Goal: Navigation & Orientation: Find specific page/section

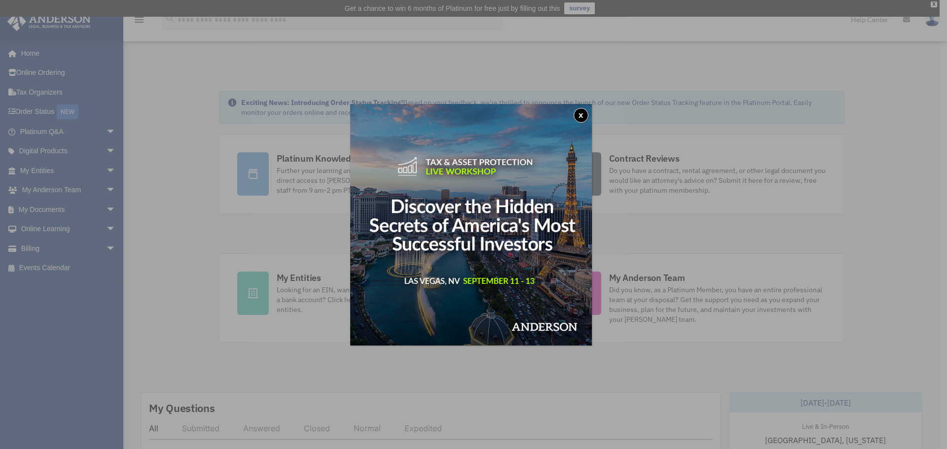
click at [588, 113] on button "x" at bounding box center [581, 115] width 15 height 15
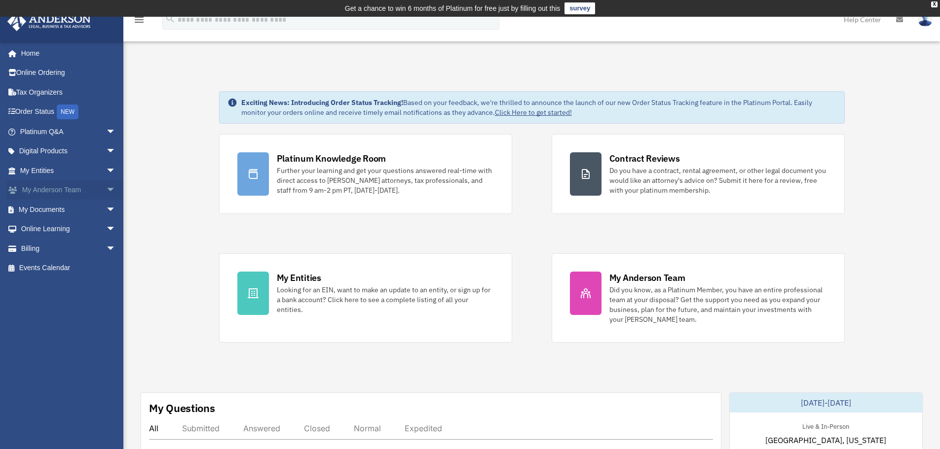
click at [38, 187] on link "My Anderson Team arrow_drop_down" at bounding box center [69, 191] width 124 height 20
click at [106, 189] on span "arrow_drop_down" at bounding box center [116, 191] width 20 height 20
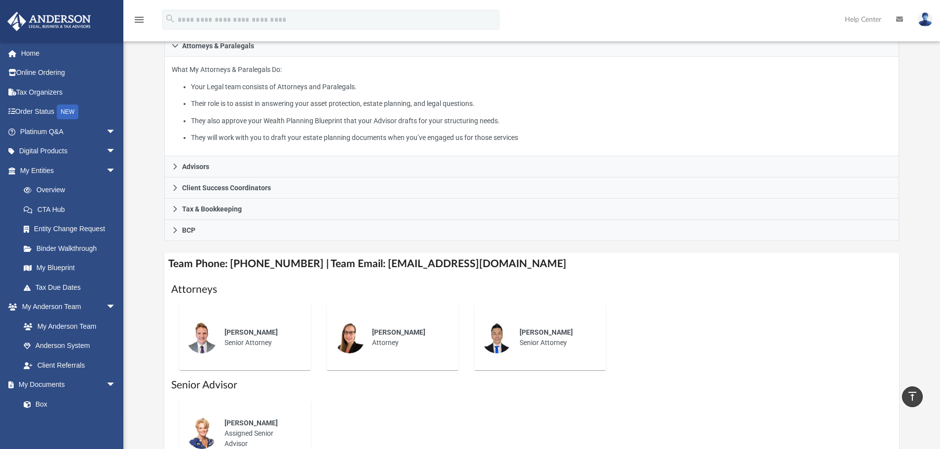
scroll to position [172, 0]
click at [106, 131] on span "arrow_drop_down" at bounding box center [116, 132] width 20 height 20
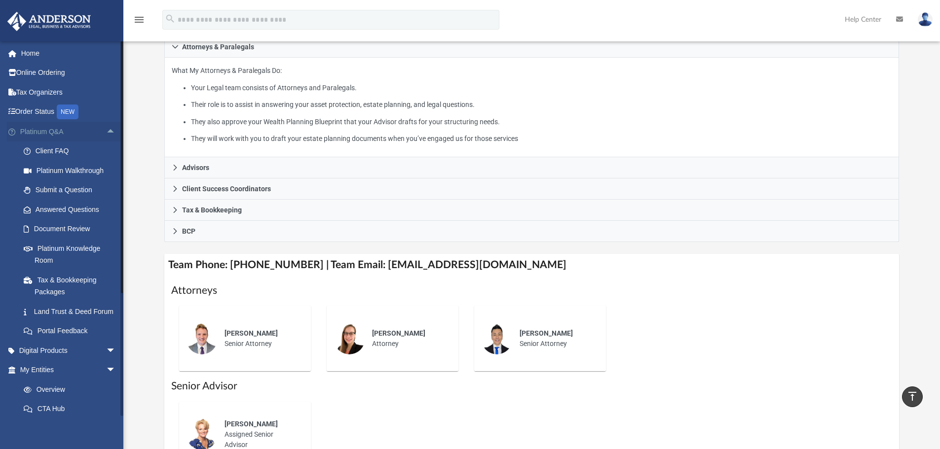
click at [106, 132] on span "arrow_drop_up" at bounding box center [116, 132] width 20 height 20
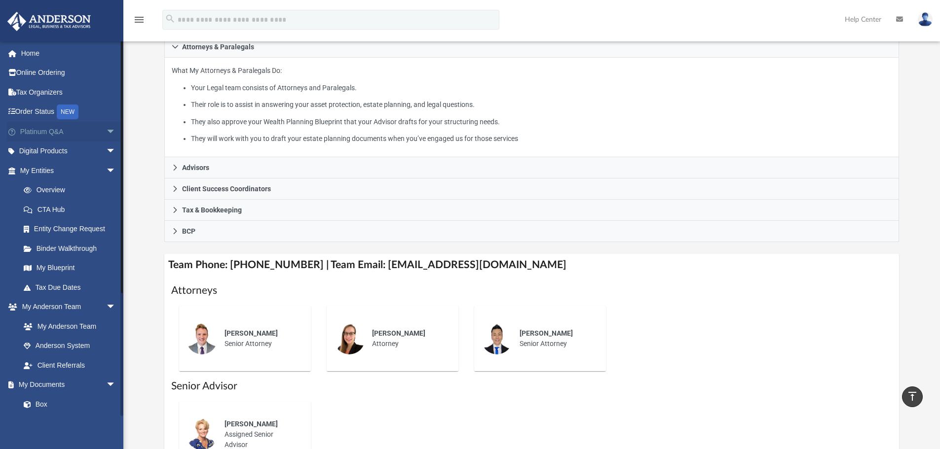
click at [106, 132] on span "arrow_drop_down" at bounding box center [116, 132] width 20 height 20
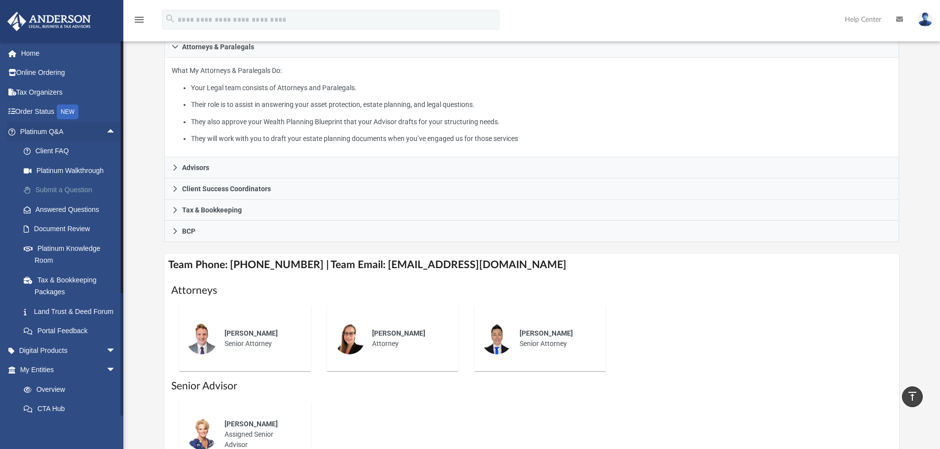
click at [81, 190] on link "Submit a Question" at bounding box center [72, 191] width 117 height 20
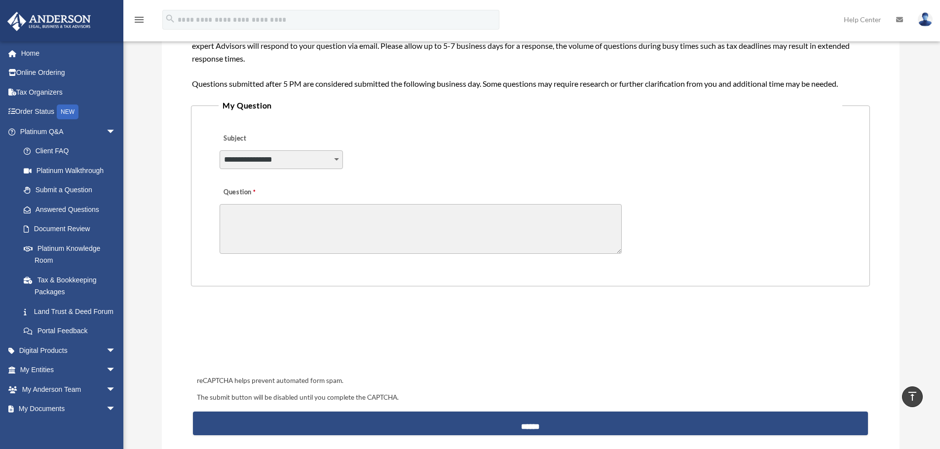
scroll to position [148, 0]
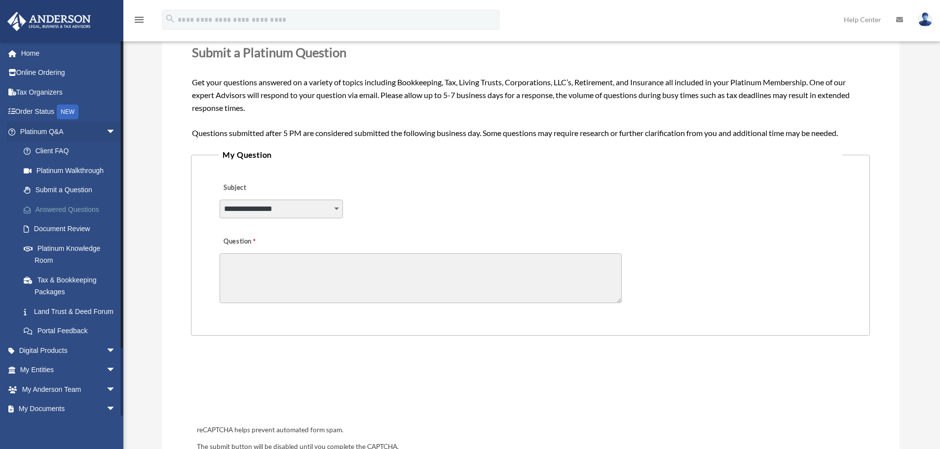
click at [79, 213] on link "Answered Questions" at bounding box center [72, 210] width 117 height 20
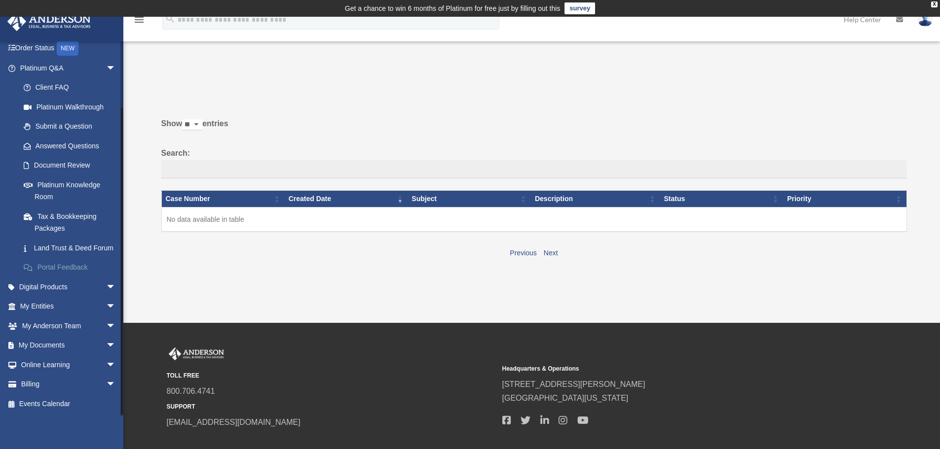
scroll to position [75, 0]
click at [106, 307] on span "arrow_drop_down" at bounding box center [116, 307] width 20 height 20
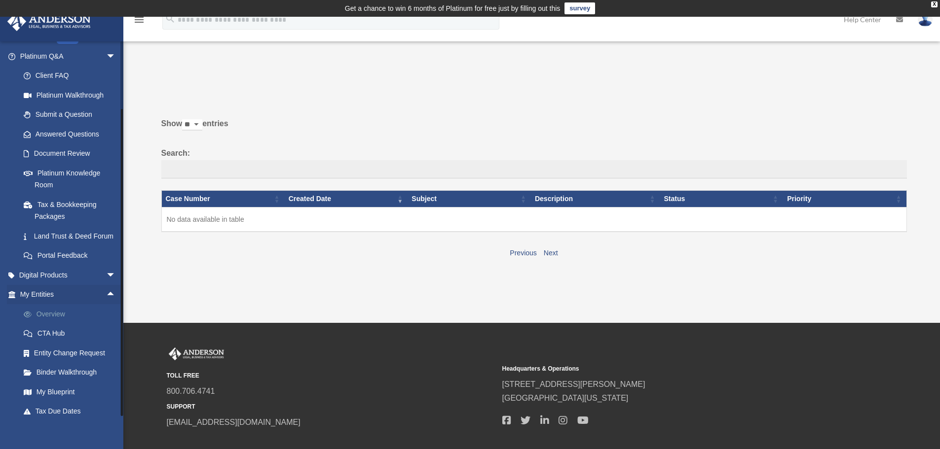
click at [59, 323] on link "Overview" at bounding box center [72, 314] width 117 height 20
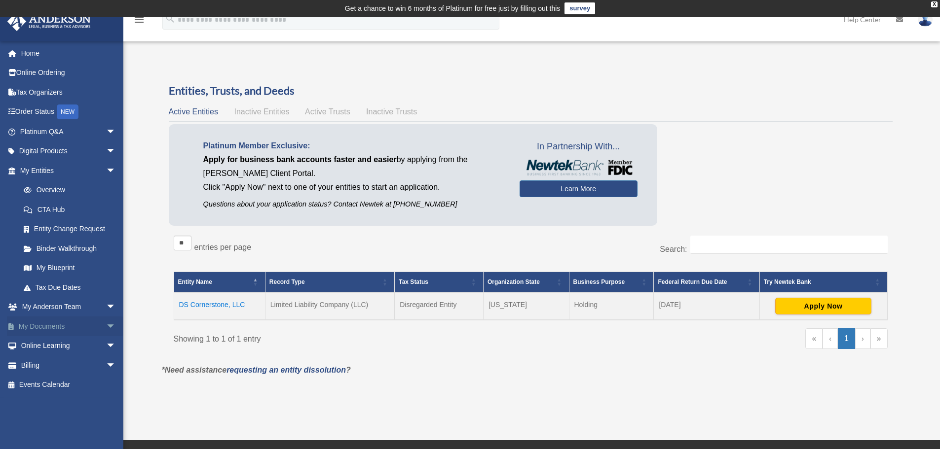
click at [106, 325] on span "arrow_drop_down" at bounding box center [116, 327] width 20 height 20
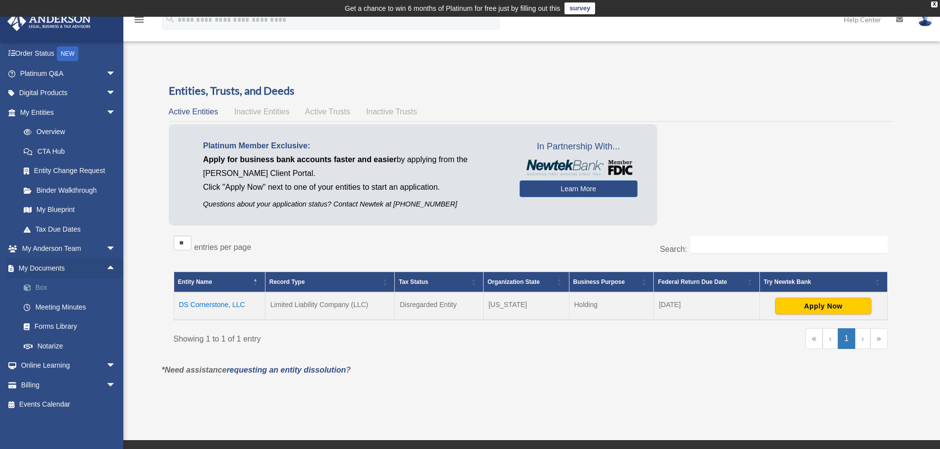
scroll to position [59, 0]
click at [106, 268] on span "arrow_drop_up" at bounding box center [116, 268] width 20 height 20
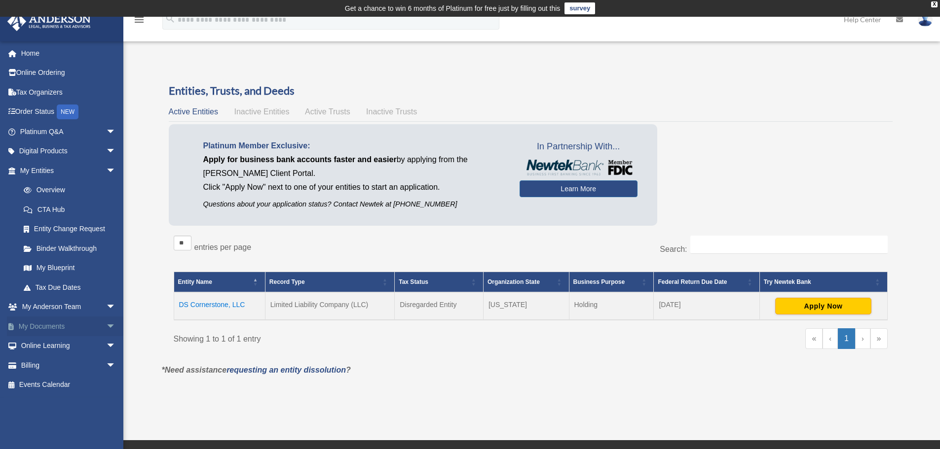
scroll to position [0, 0]
click at [41, 269] on link "My Blueprint" at bounding box center [72, 268] width 117 height 20
click at [44, 266] on link "My Blueprint" at bounding box center [72, 268] width 117 height 20
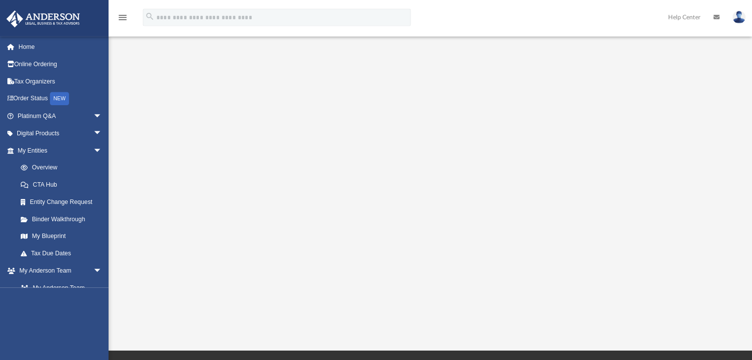
scroll to position [112, 0]
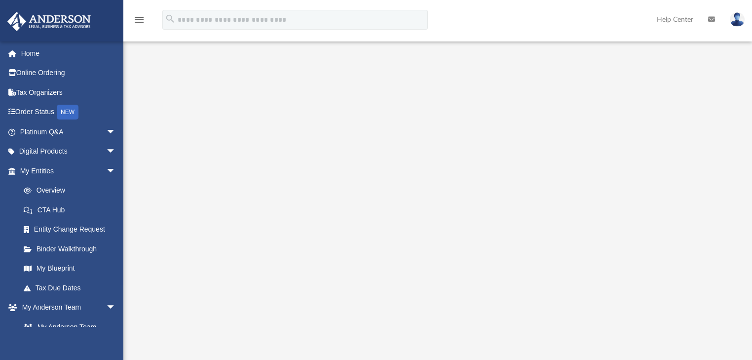
drag, startPoint x: 947, startPoint y: 2, endPoint x: 146, endPoint y: 209, distance: 826.3
click at [146, 209] on div at bounding box center [437, 162] width 628 height 395
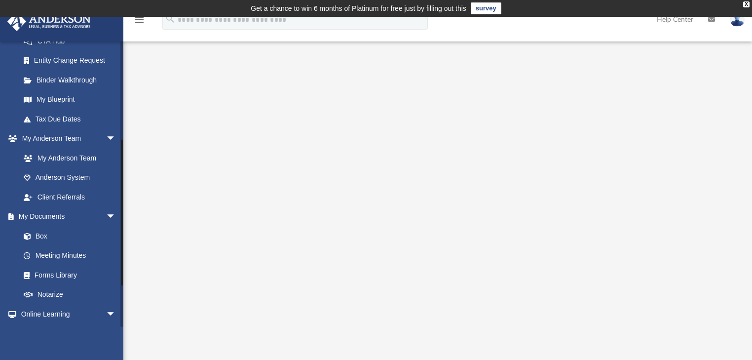
scroll to position [146, 0]
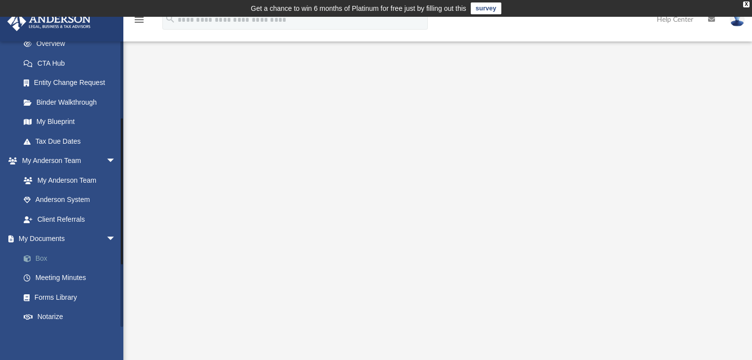
click at [44, 256] on link "Box" at bounding box center [72, 258] width 117 height 20
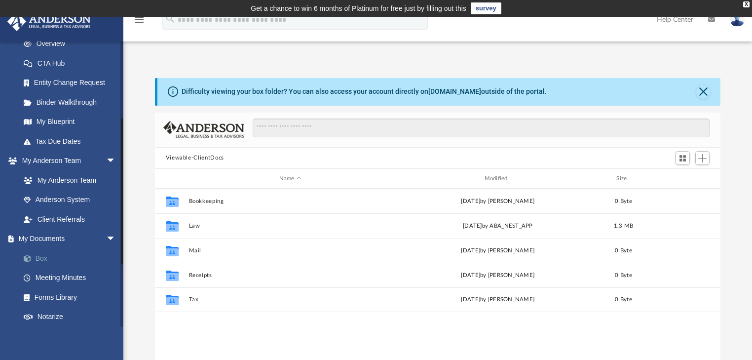
click at [39, 258] on link "Box" at bounding box center [72, 258] width 117 height 20
click at [53, 278] on link "Meeting Minutes" at bounding box center [72, 278] width 117 height 20
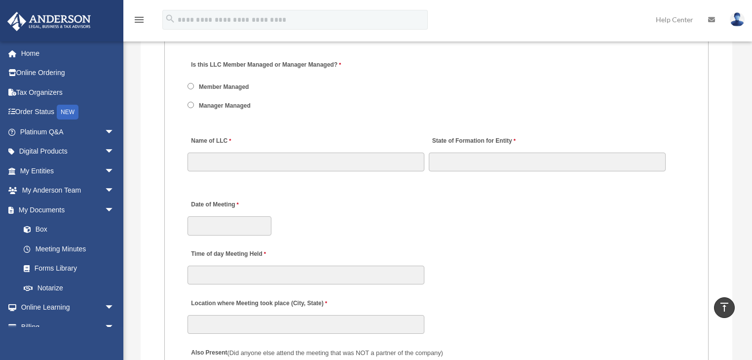
scroll to position [1421, 0]
click at [66, 271] on link "Forms Library" at bounding box center [71, 268] width 115 height 20
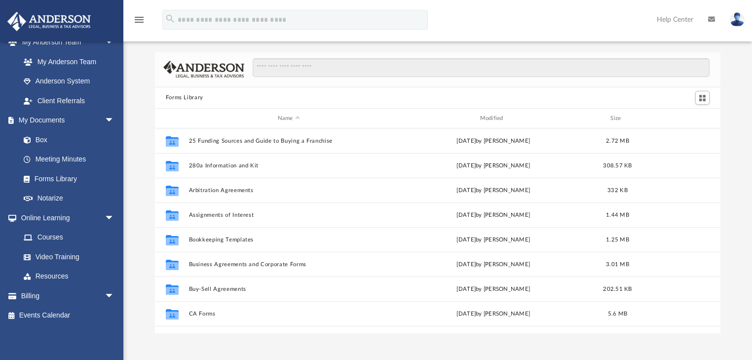
scroll to position [39, 0]
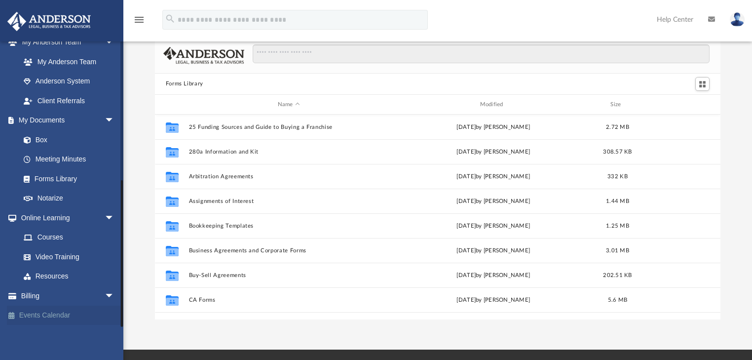
click at [53, 318] on link "Events Calendar" at bounding box center [68, 315] width 122 height 20
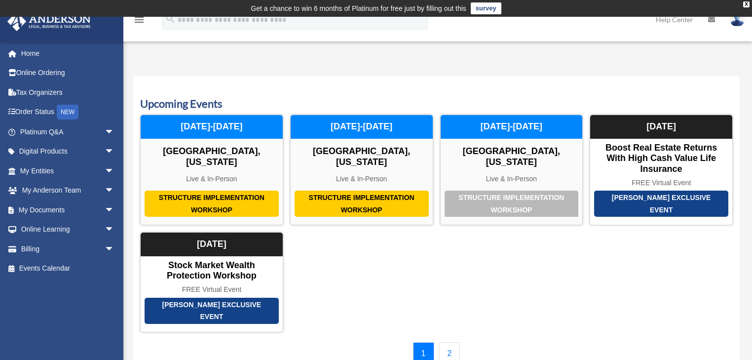
click at [448, 342] on link "2" at bounding box center [449, 353] width 21 height 23
